Goal: Task Accomplishment & Management: Manage account settings

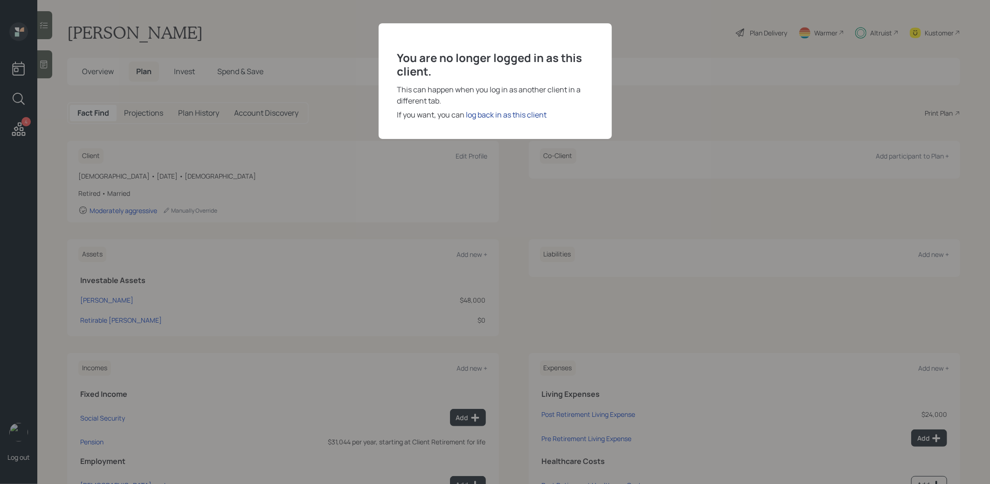
click at [506, 115] on div "log back in as this client" at bounding box center [506, 114] width 81 height 11
